Goal: Find specific page/section: Find specific page/section

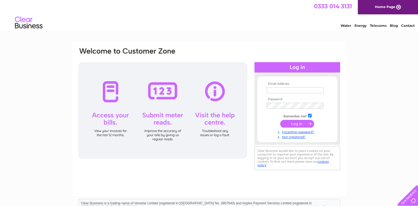
type input "[EMAIL_ADDRESS][DOMAIN_NAME]"
click at [291, 122] on input "submit" at bounding box center [297, 124] width 34 height 8
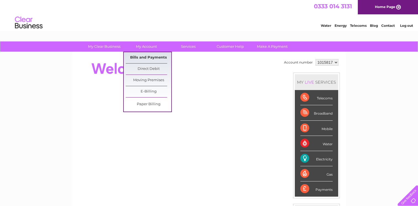
click at [145, 58] on link "Bills and Payments" at bounding box center [149, 57] width 46 height 11
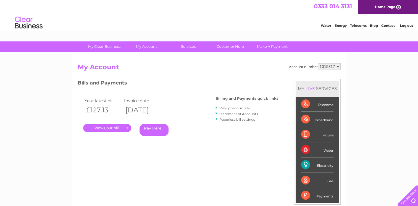
click at [108, 126] on link "." at bounding box center [107, 128] width 48 height 8
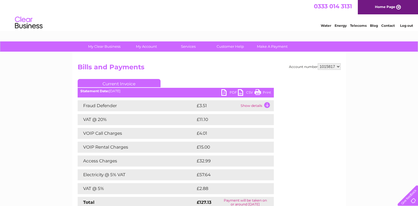
click at [257, 93] on link "Print" at bounding box center [263, 93] width 17 height 8
